Goal: Navigation & Orientation: Find specific page/section

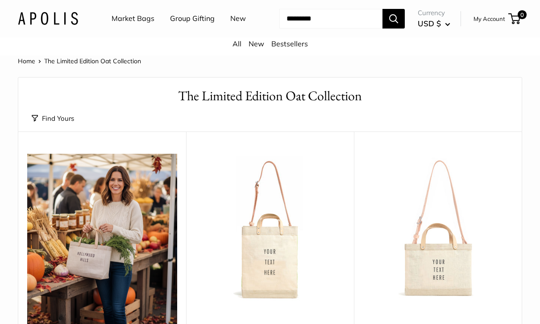
click at [132, 20] on link "Market Bags" at bounding box center [132, 18] width 43 height 13
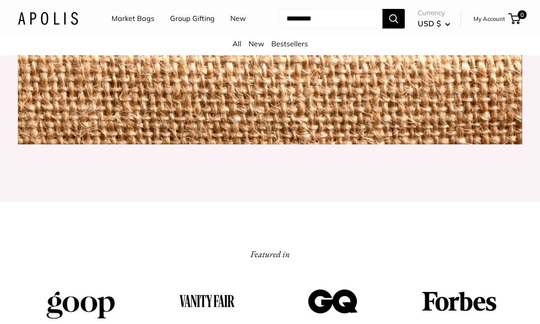
scroll to position [983, 0]
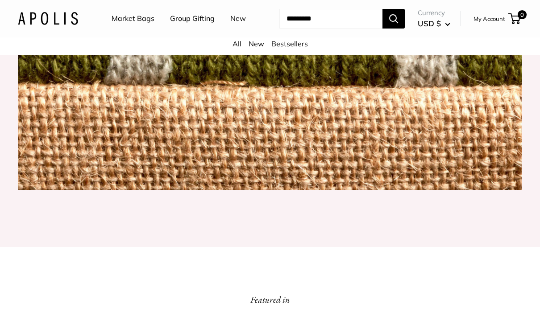
click at [374, 180] on img at bounding box center [270, 23] width 504 height 333
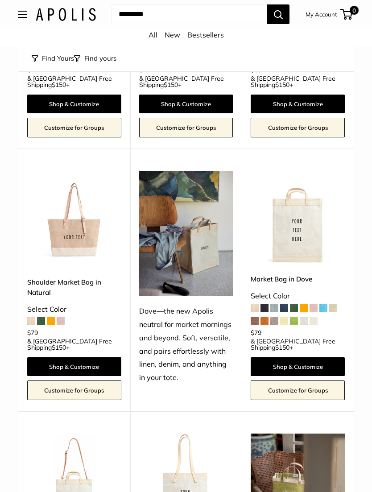
scroll to position [2055, 0]
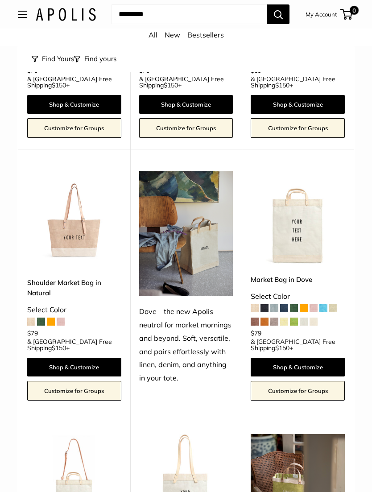
click at [77, 171] on img at bounding box center [74, 218] width 94 height 94
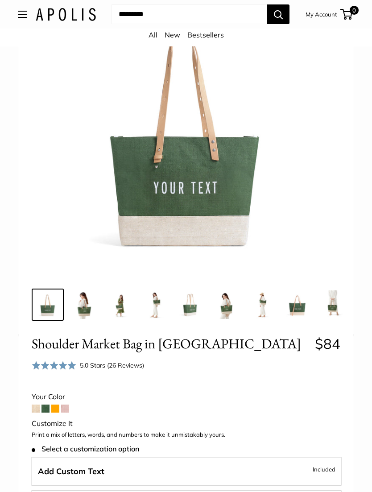
scroll to position [95, 0]
click at [66, 408] on span at bounding box center [65, 408] width 8 height 8
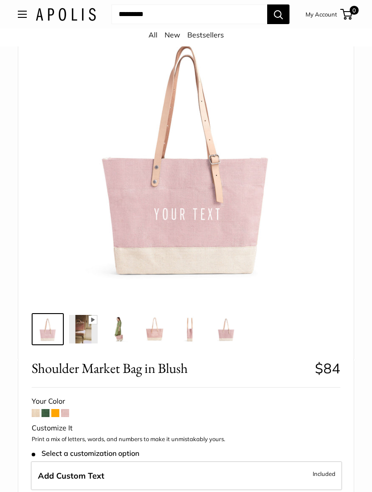
scroll to position [84, 0]
click at [58, 411] on span at bounding box center [55, 413] width 8 height 8
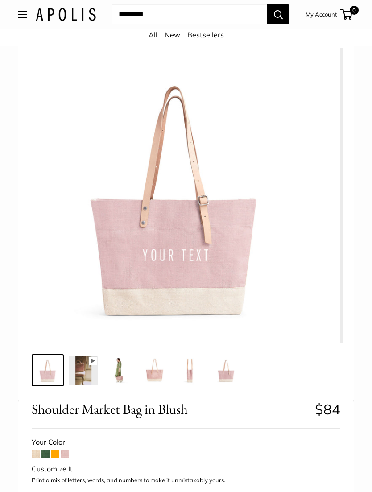
scroll to position [0, 0]
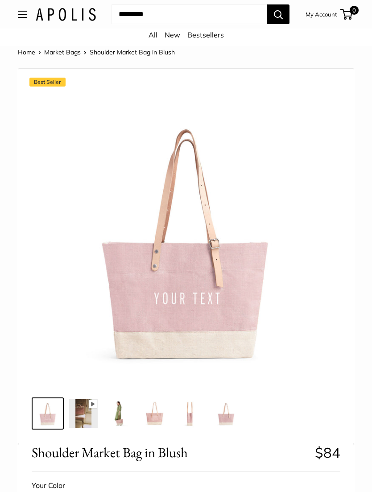
click at [154, 34] on link "All" at bounding box center [152, 34] width 9 height 9
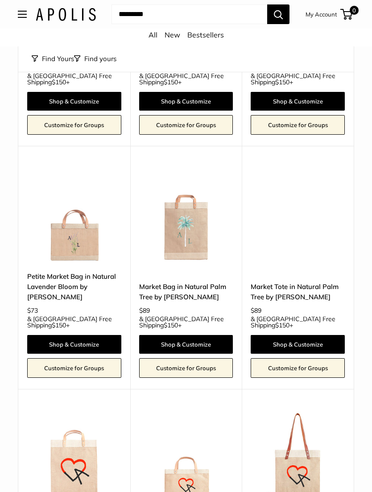
scroll to position [3550, 0]
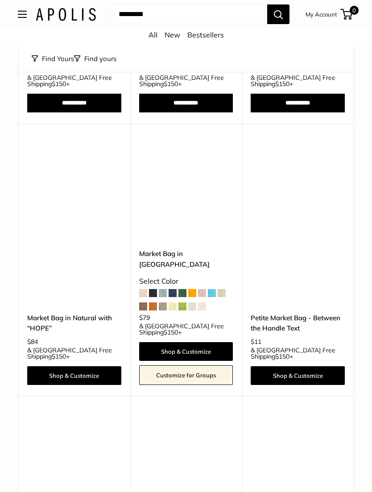
scroll to position [3440, 0]
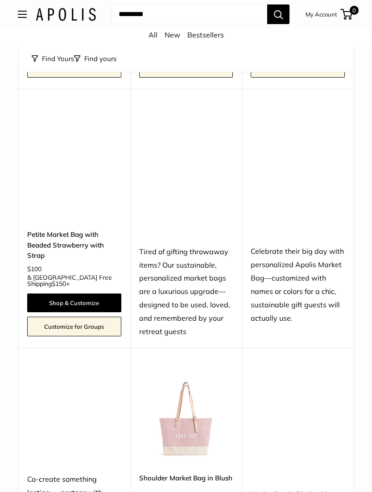
scroll to position [3541, 0]
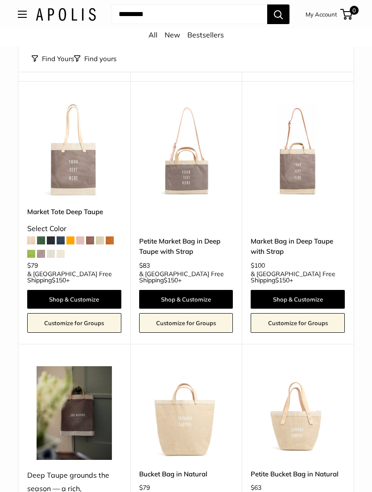
scroll to position [1431, 0]
